Goal: Task Accomplishment & Management: Manage account settings

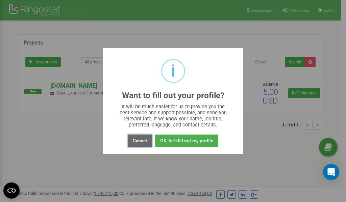
click at [139, 141] on button "Cancel" at bounding box center [140, 141] width 24 height 13
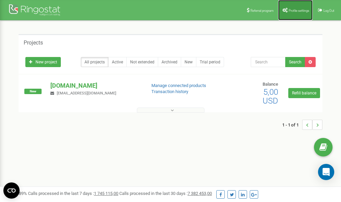
click at [295, 7] on link "Profile settings" at bounding box center [295, 10] width 34 height 20
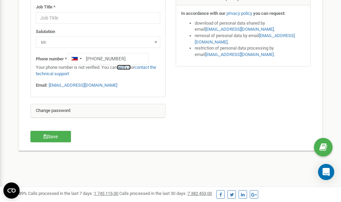
click at [126, 67] on link "verify it" at bounding box center [124, 67] width 14 height 5
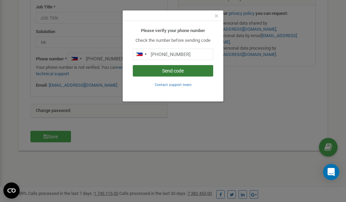
click at [168, 70] on button "Send code" at bounding box center [173, 70] width 80 height 11
